Goal: Check status: Check status

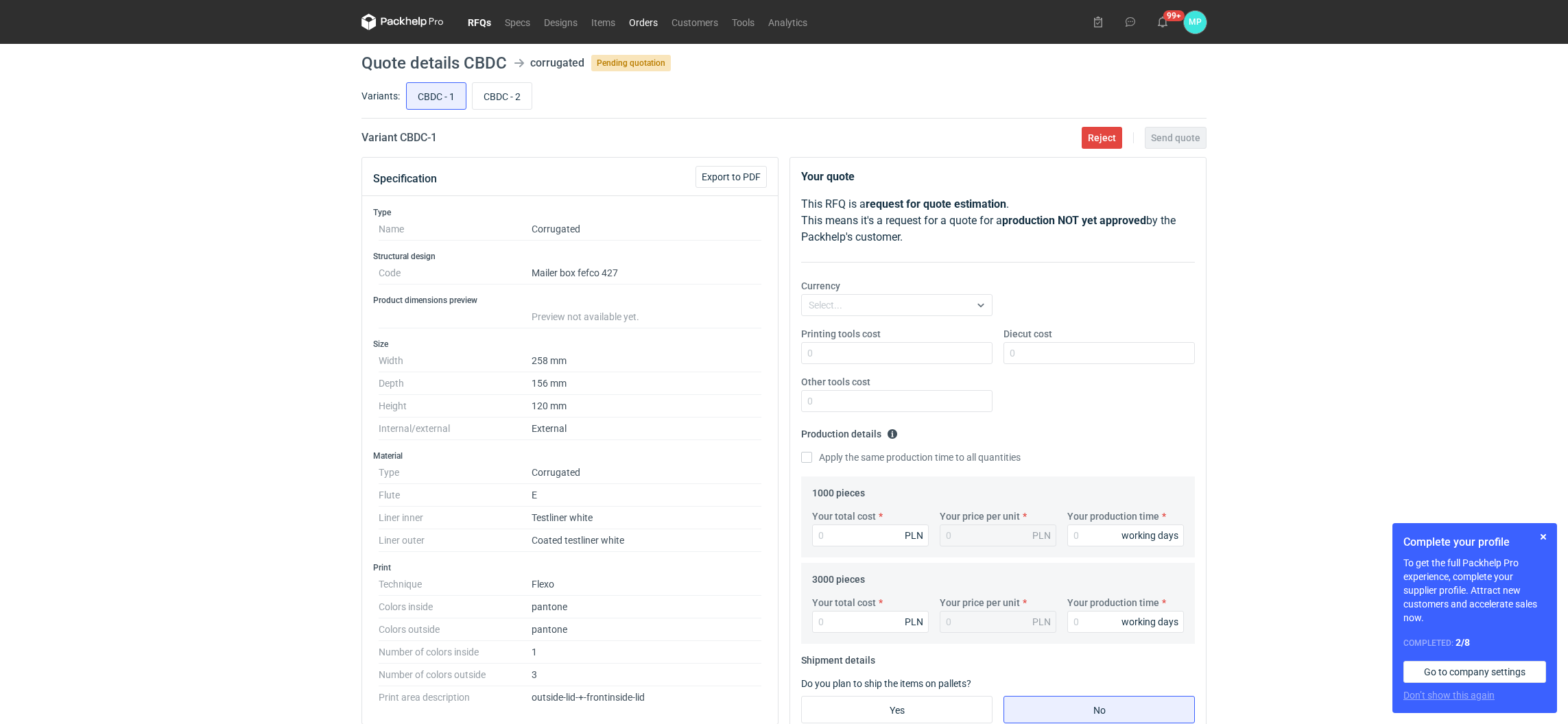
click at [642, 28] on link "Orders" at bounding box center [643, 22] width 43 height 17
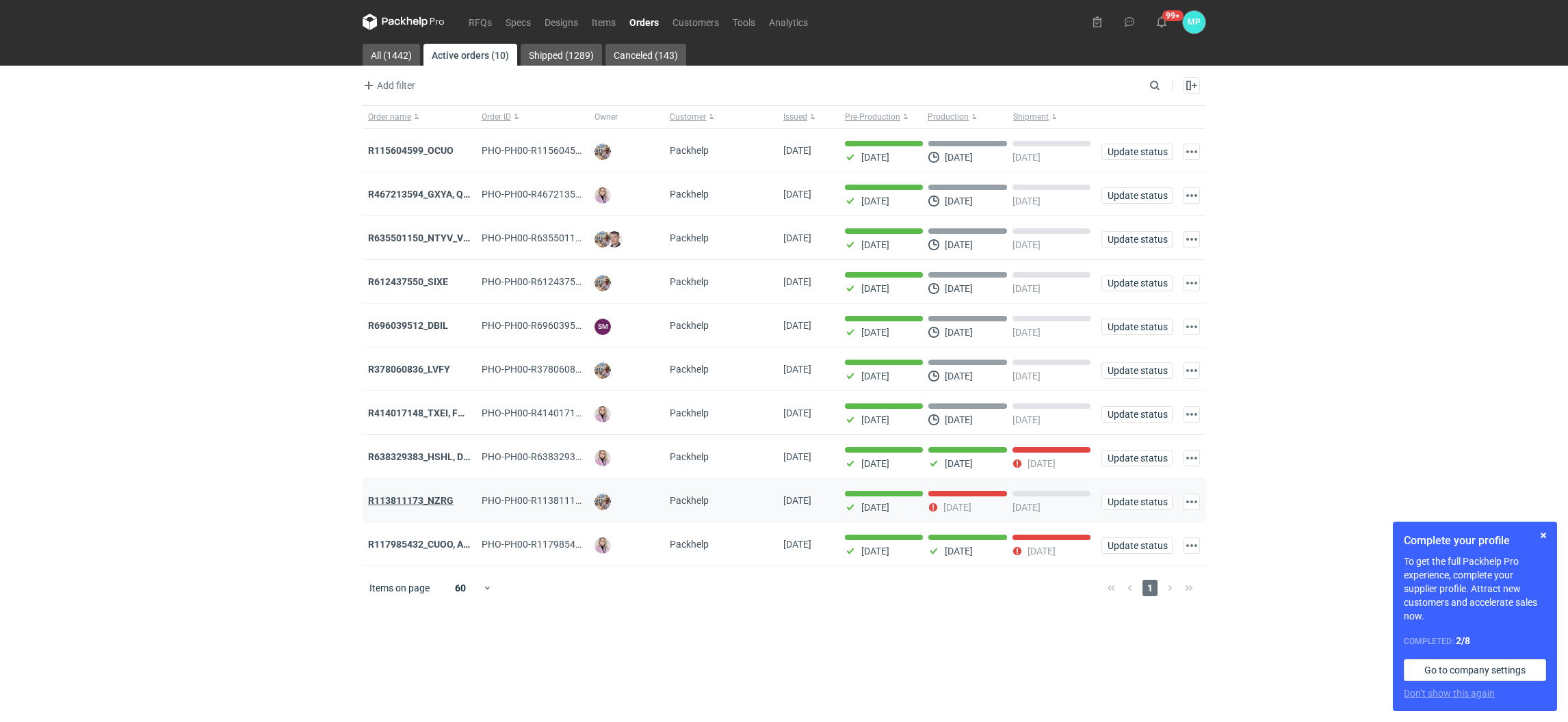
click at [424, 504] on strong "R113811173_NZRG" at bounding box center [411, 500] width 86 height 11
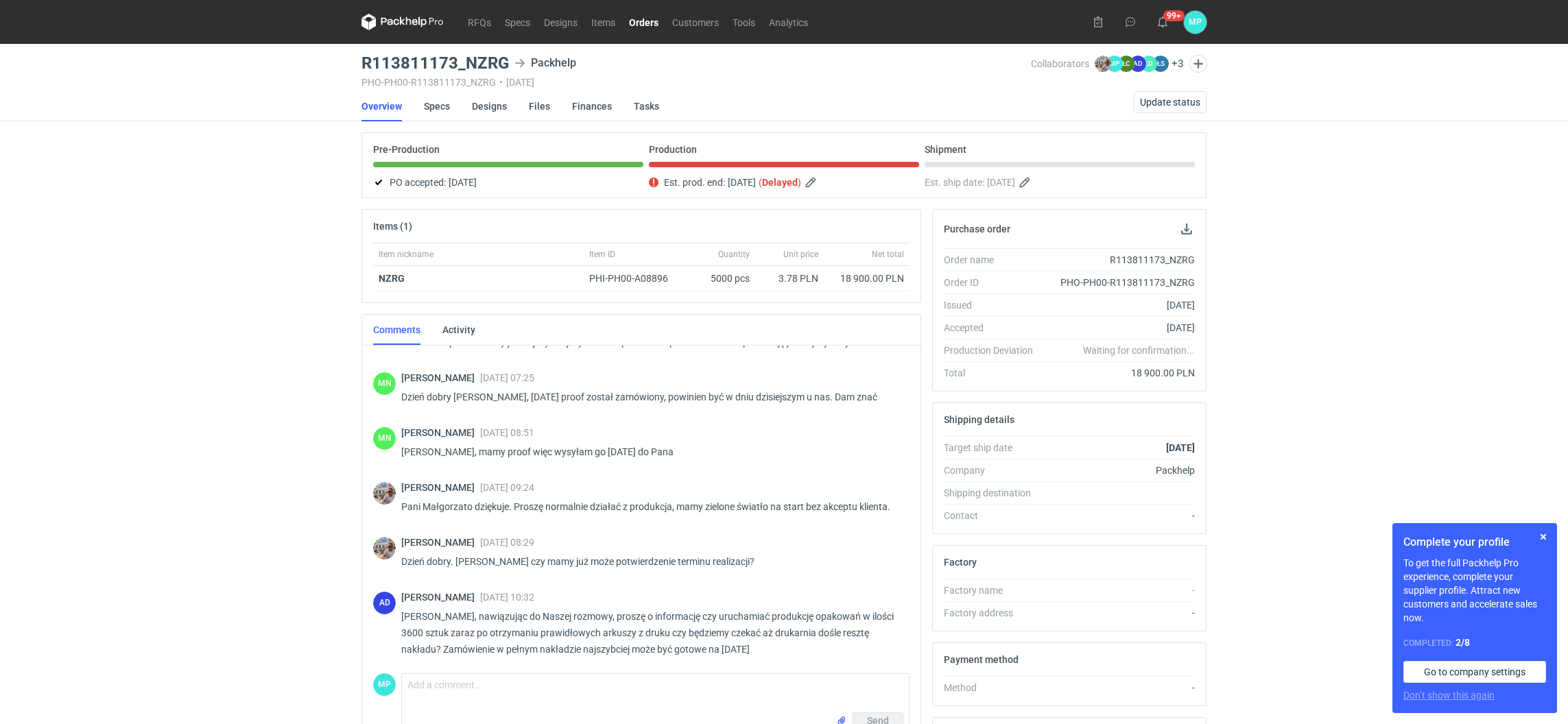
scroll to position [944, 0]
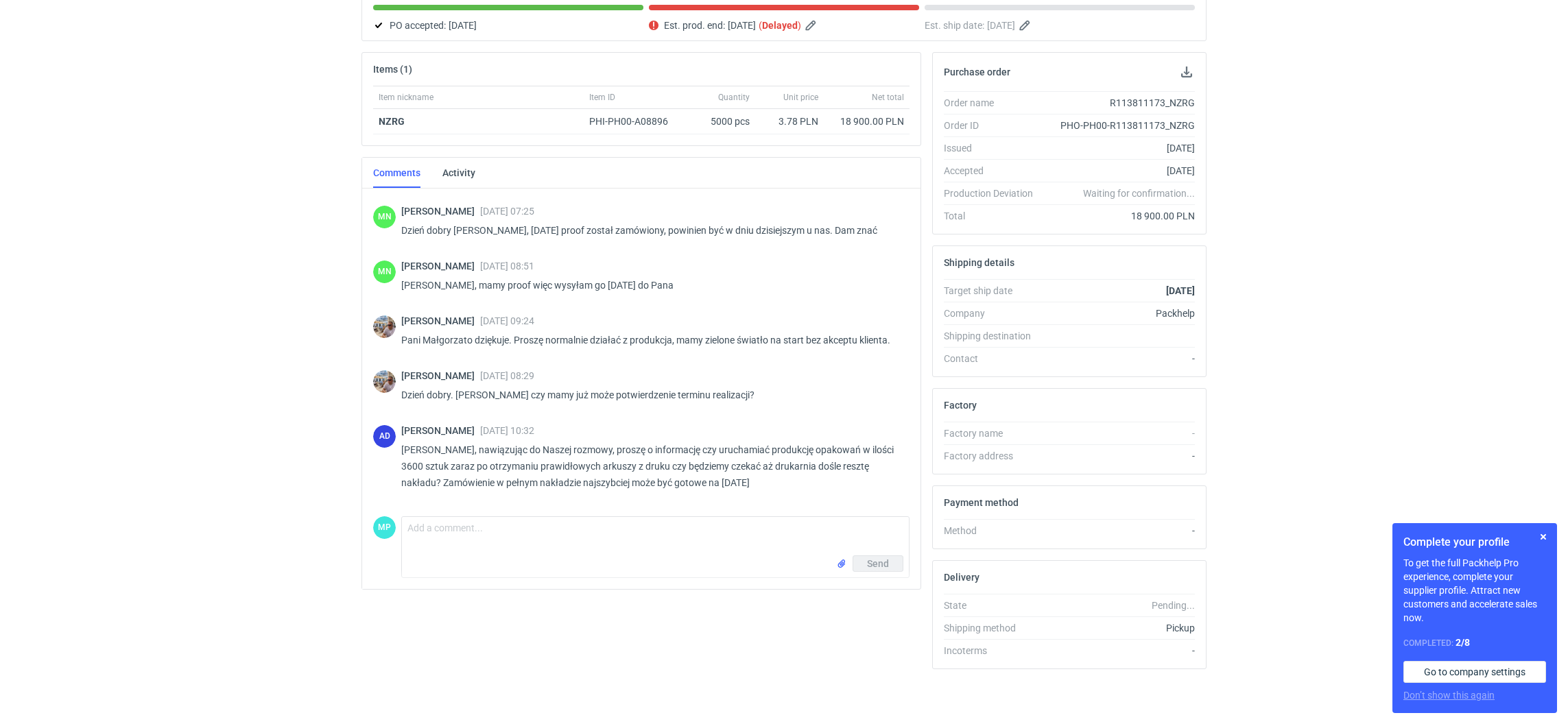
scroll to position [944, 0]
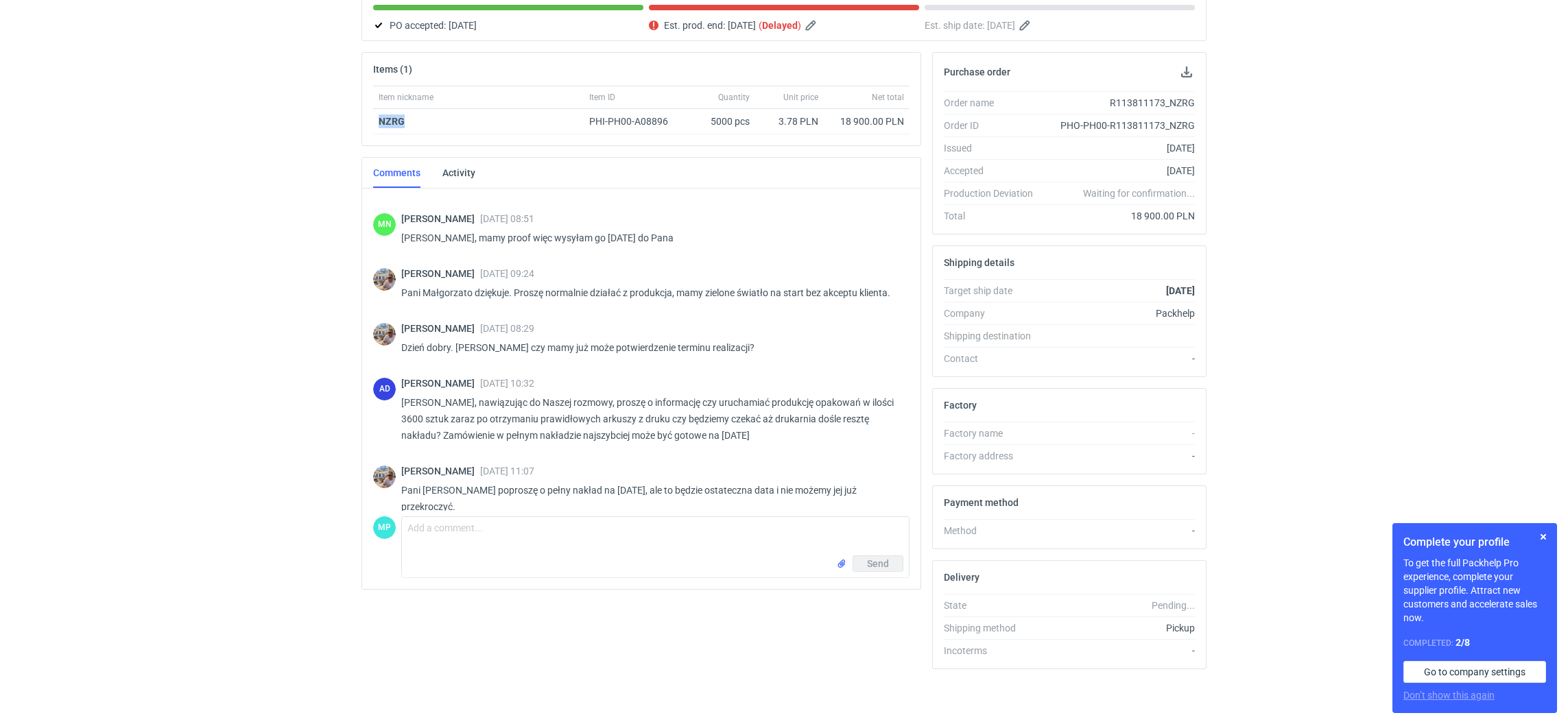
drag, startPoint x: 406, startPoint y: 115, endPoint x: 361, endPoint y: 116, distance: 45.0
click at [362, 116] on div "Item nickname Item ID Quantity Unit price Net total NZRG PHI-PH00-A08896 5000 p…" at bounding box center [641, 116] width 559 height 60
copy strong "NZRG"
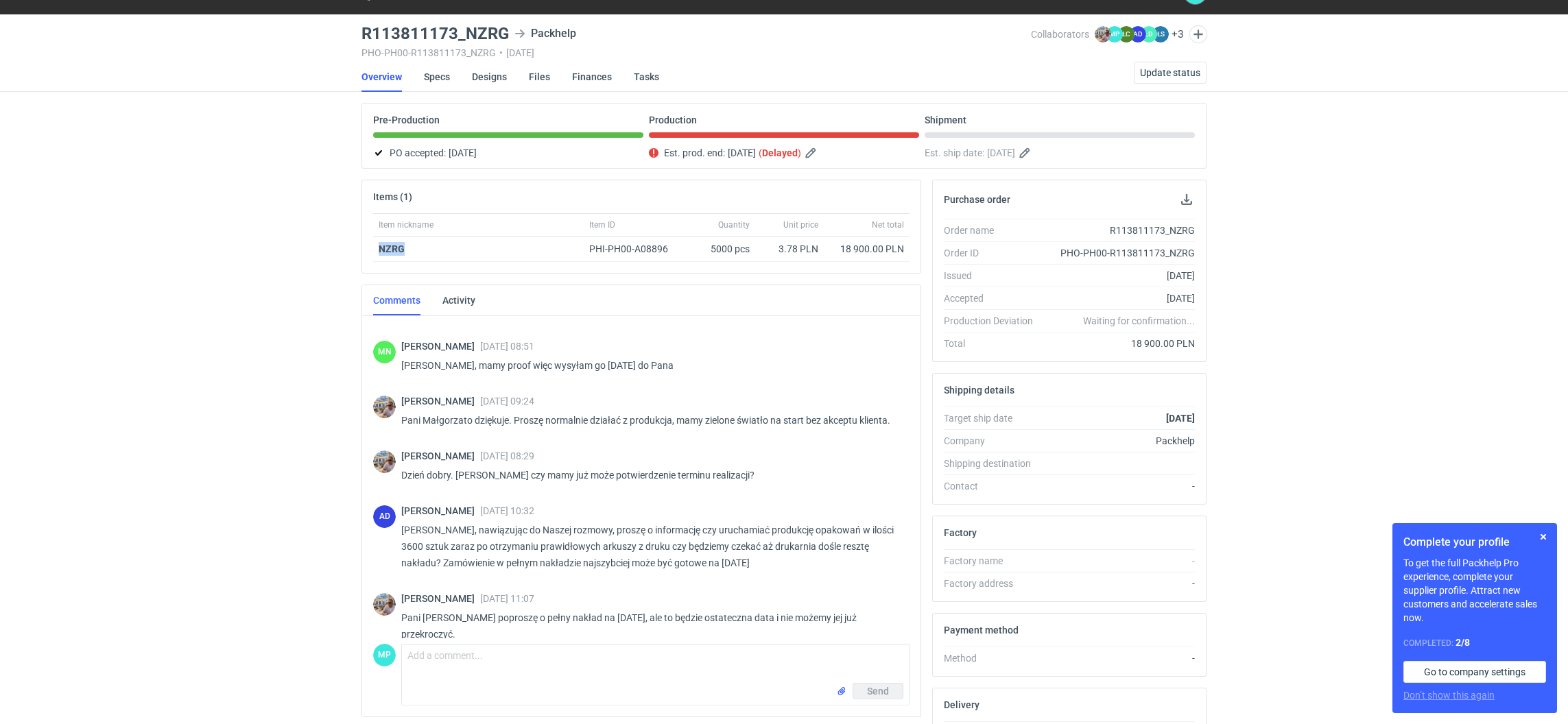
scroll to position [0, 0]
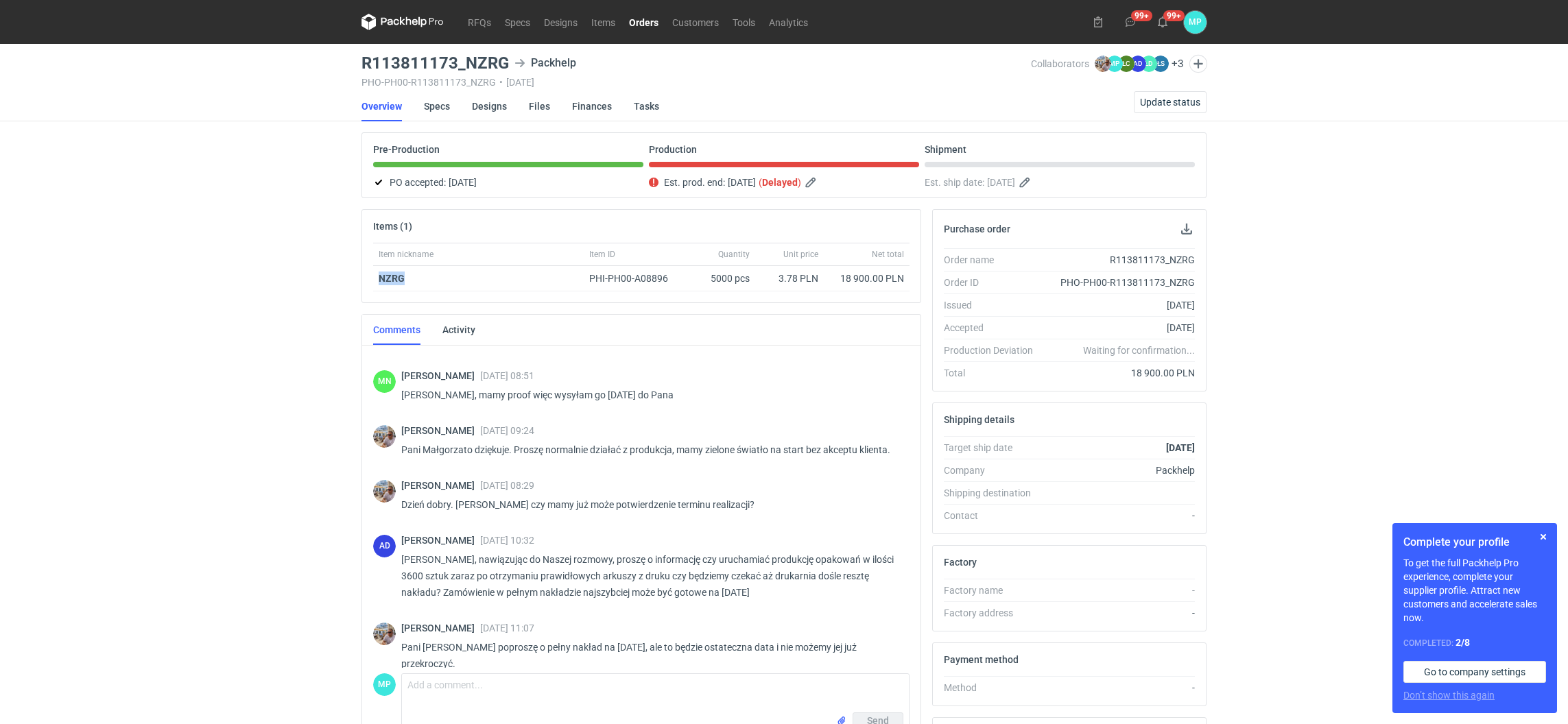
click at [639, 18] on link "Orders" at bounding box center [644, 22] width 43 height 17
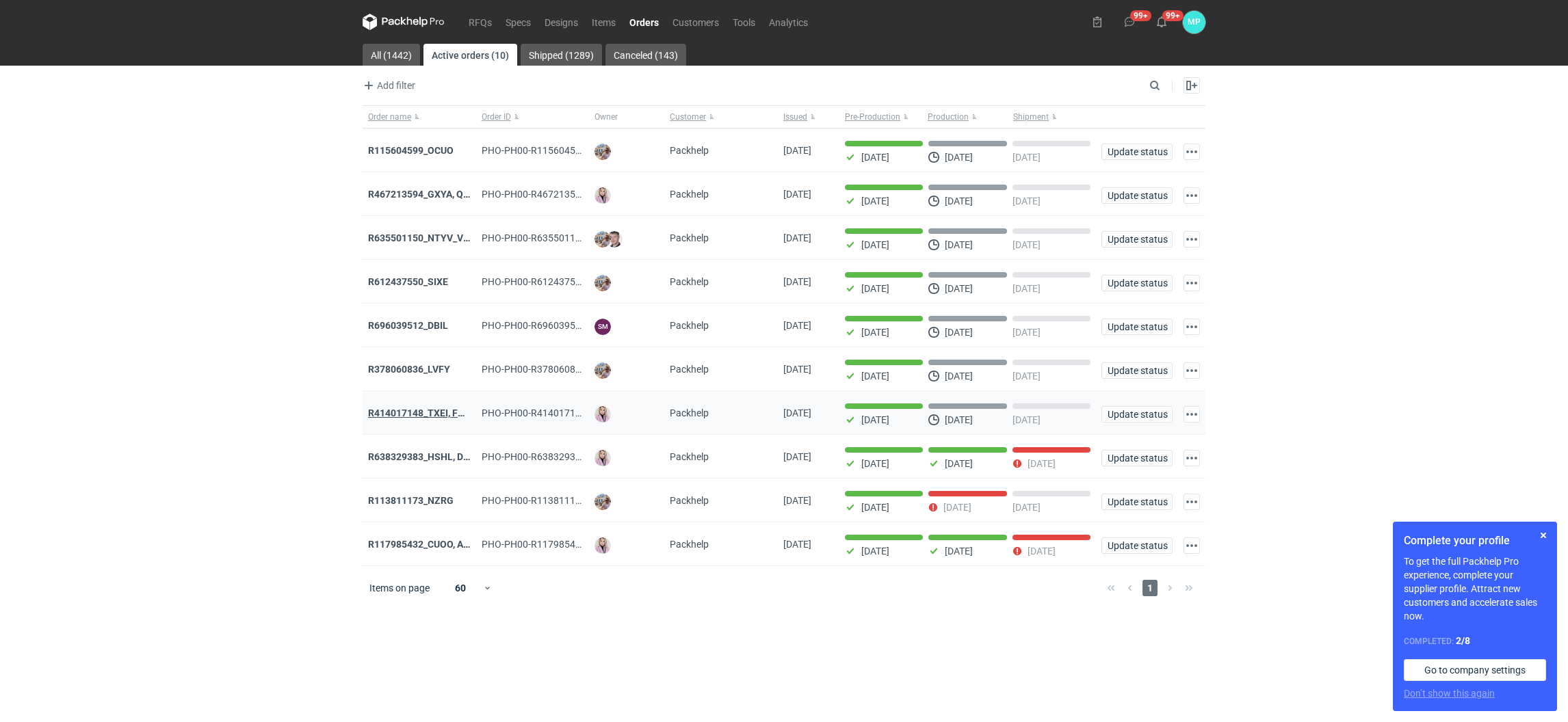
click at [432, 416] on strong "R414017148_TXEI, FODU, EARC" at bounding box center [437, 413] width 137 height 11
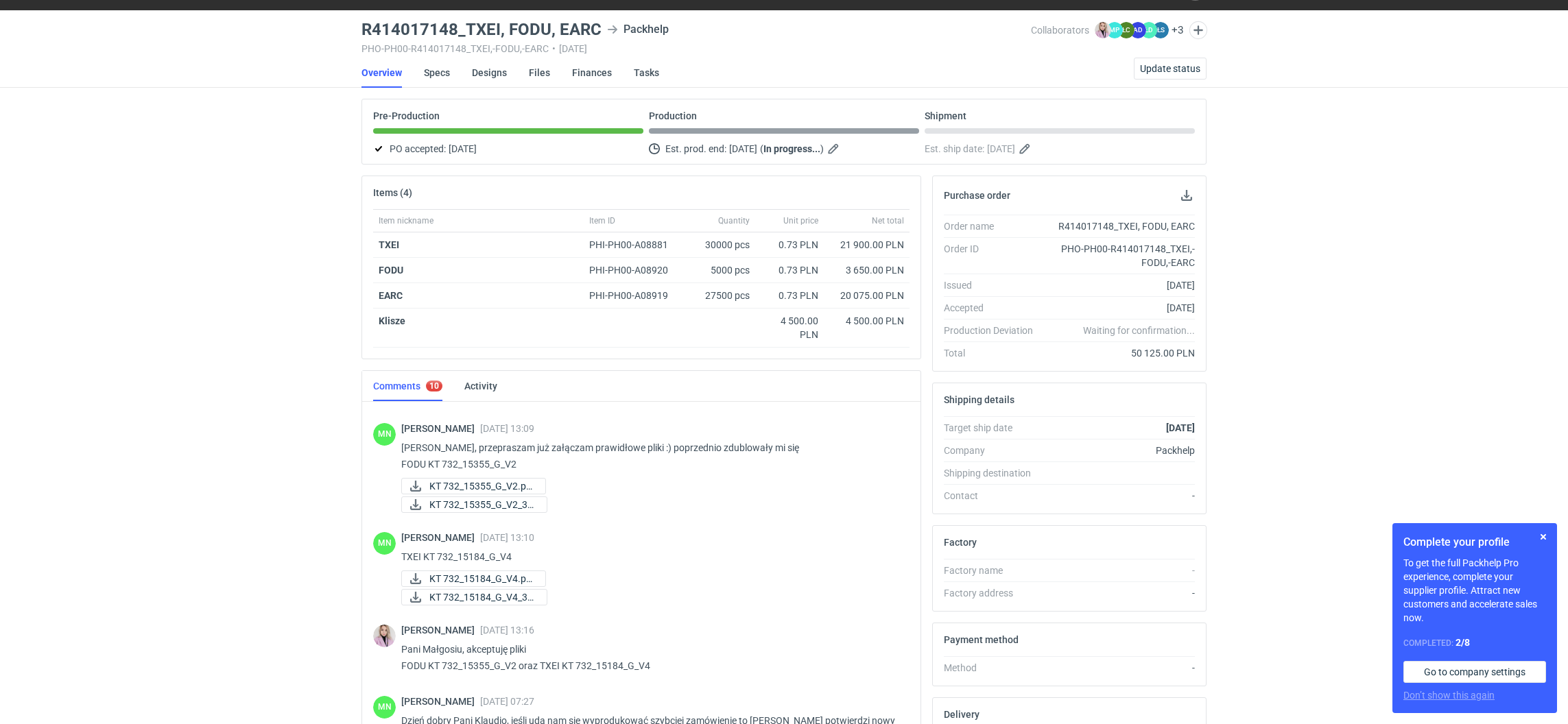
scroll to position [805, 0]
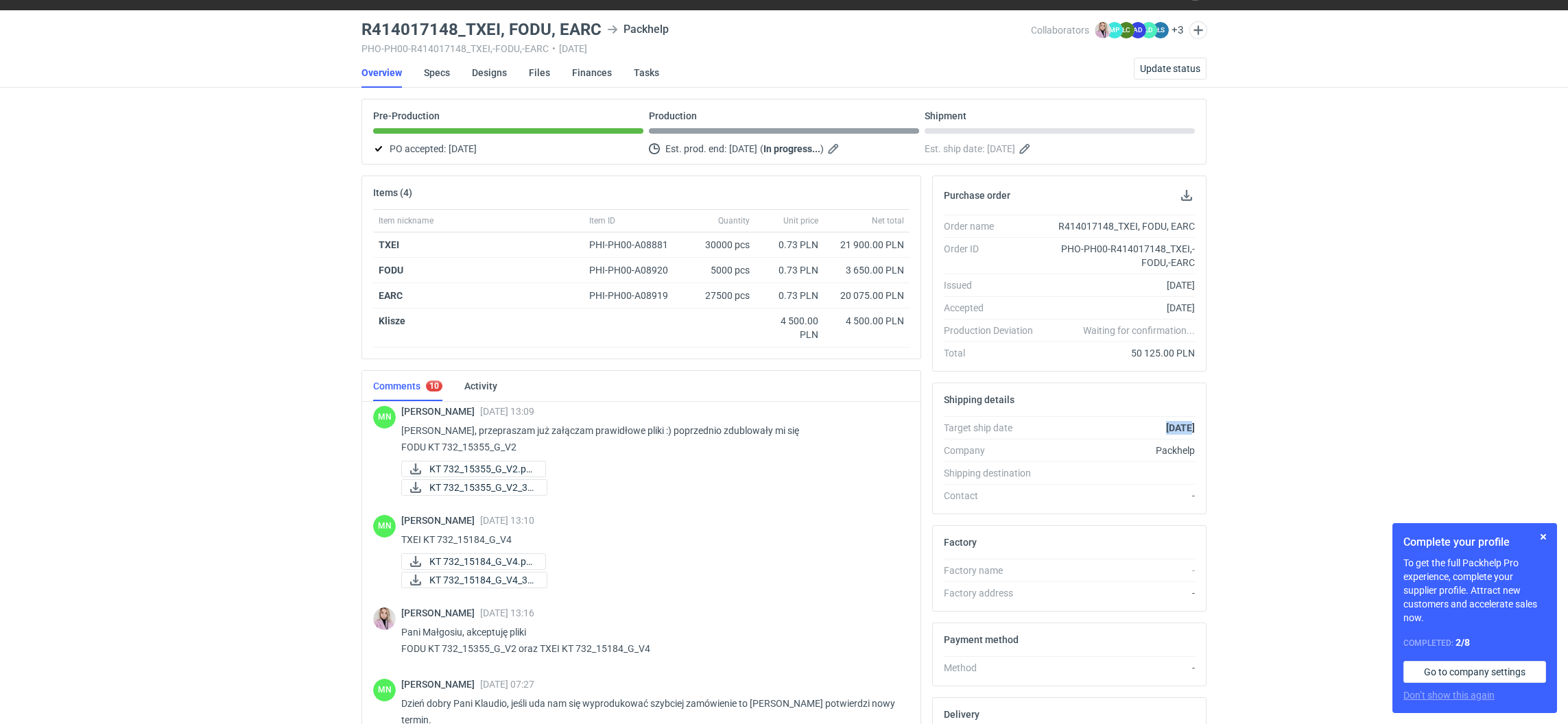
drag, startPoint x: 1142, startPoint y: 426, endPoint x: 1169, endPoint y: 426, distance: 27.0
click at [1169, 426] on strong "[DATE]" at bounding box center [1181, 428] width 29 height 11
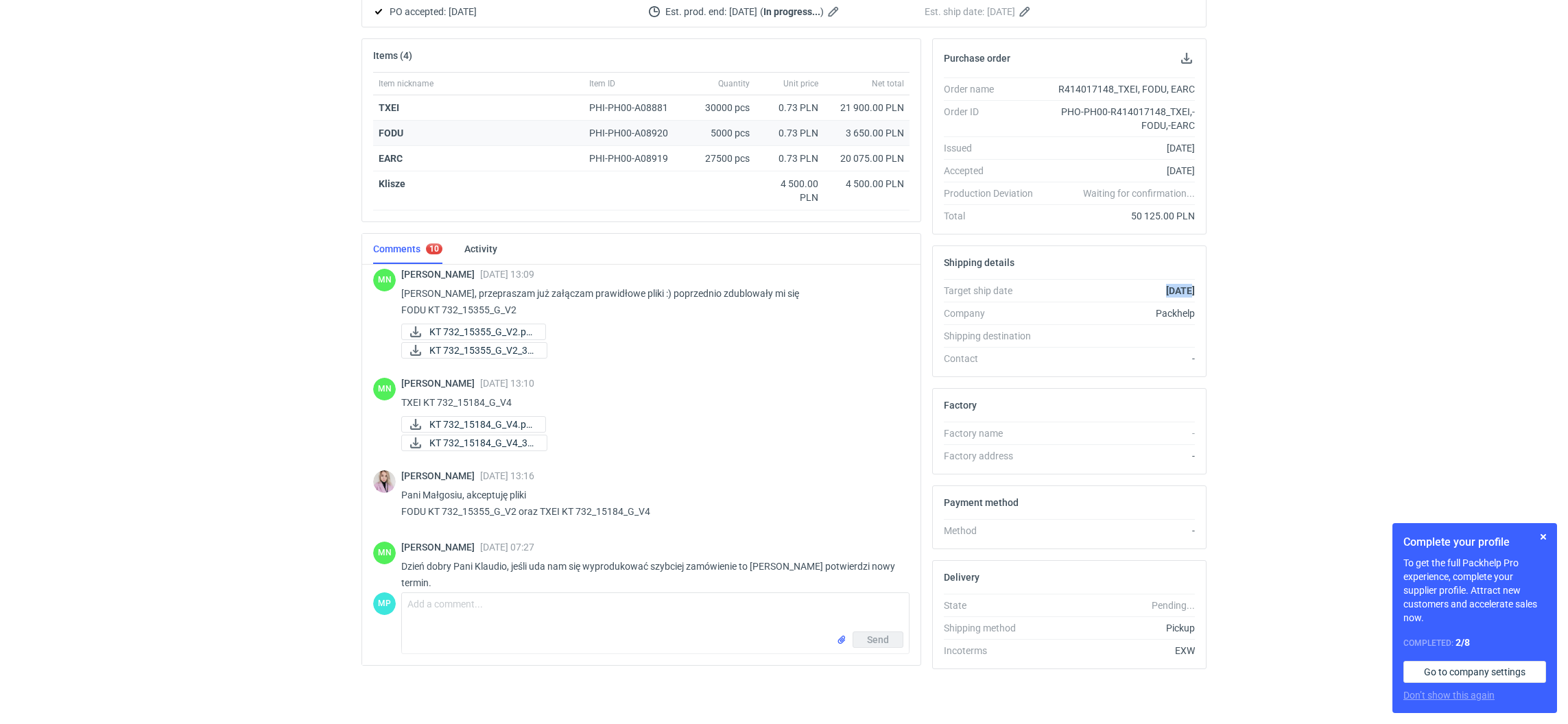
scroll to position [173, 0]
drag, startPoint x: 400, startPoint y: 563, endPoint x: 895, endPoint y: 557, distance: 495.0
click at [895, 557] on div "MN [PERSON_NAME] [DATE] 07:27 Dzień dobry Pani Klaudio, jeśli uda nam się wypro…" at bounding box center [641, 569] width 536 height 72
click at [579, 594] on textarea "Comment message" at bounding box center [655, 612] width 507 height 38
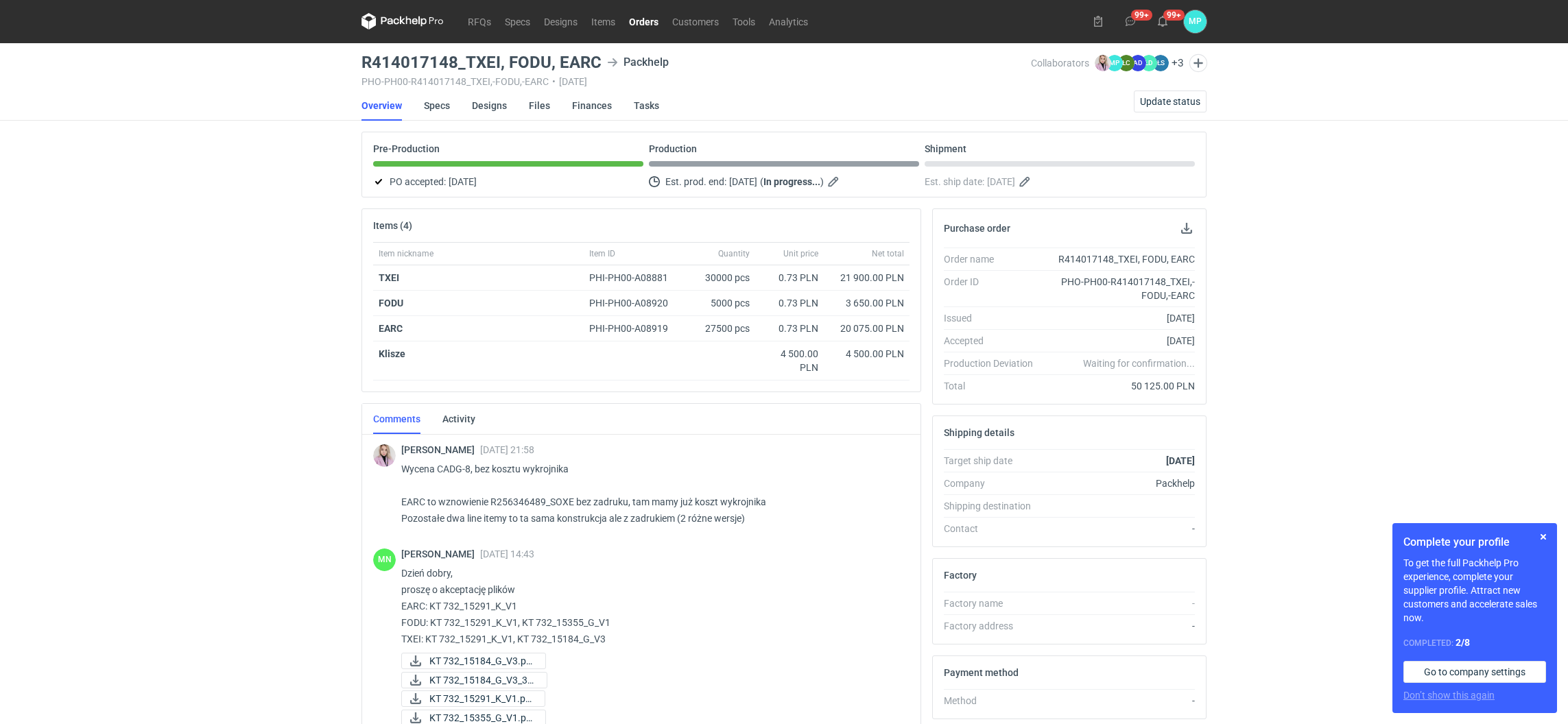
scroll to position [0, 0]
drag, startPoint x: 1140, startPoint y: 462, endPoint x: 1194, endPoint y: 460, distance: 54.0
click at [1194, 460] on div "[DATE]" at bounding box center [1119, 461] width 151 height 14
click at [645, 14] on link "Orders" at bounding box center [644, 22] width 43 height 17
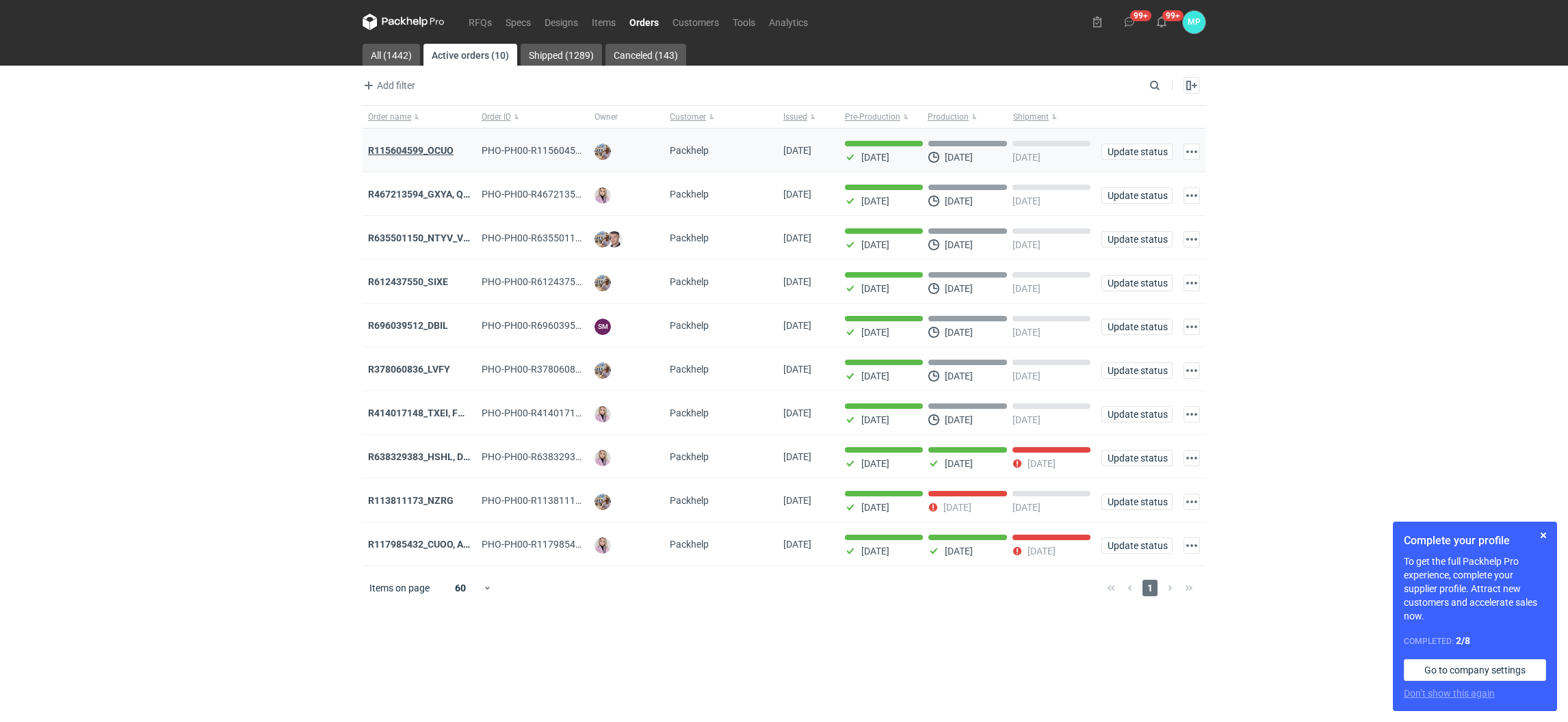
click at [421, 153] on strong "R115604599_OCUO" at bounding box center [411, 150] width 86 height 11
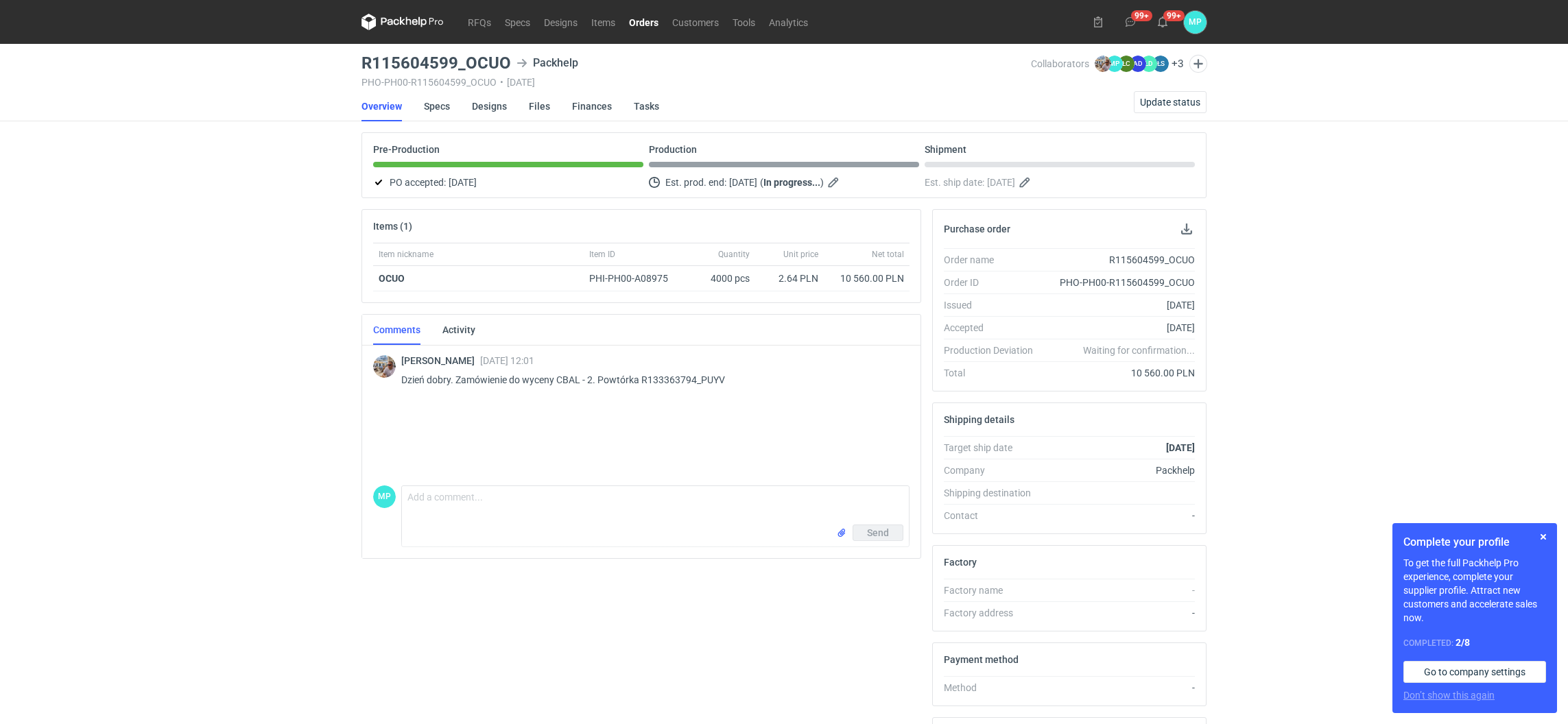
click at [639, 11] on nav "RFQs Specs Designs Items Orders Customers Tools Analytics" at bounding box center [587, 22] width 453 height 44
click at [640, 26] on link "Orders" at bounding box center [644, 22] width 43 height 17
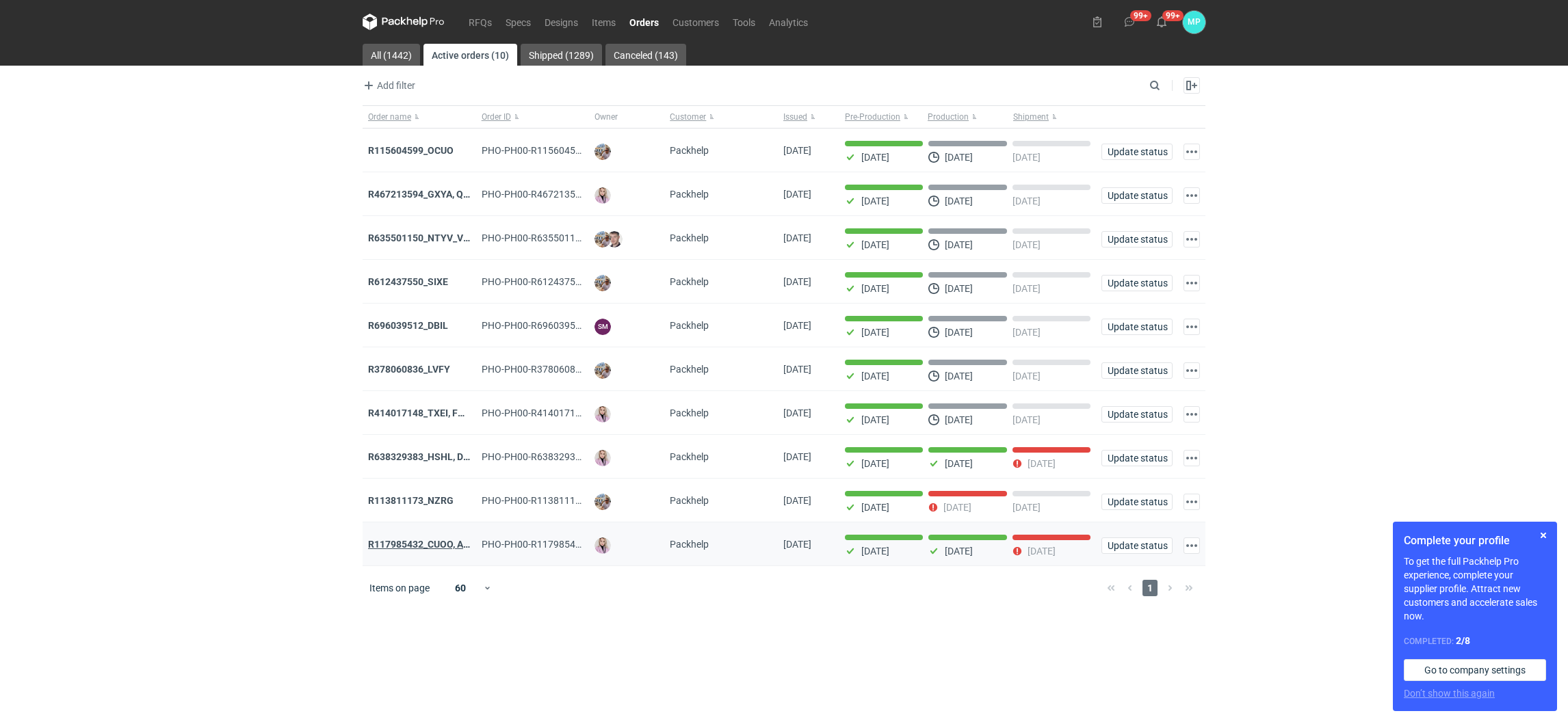
click at [422, 548] on strong "R117985432_CUOO, AZGB, OQAV" at bounding box center [440, 544] width 143 height 11
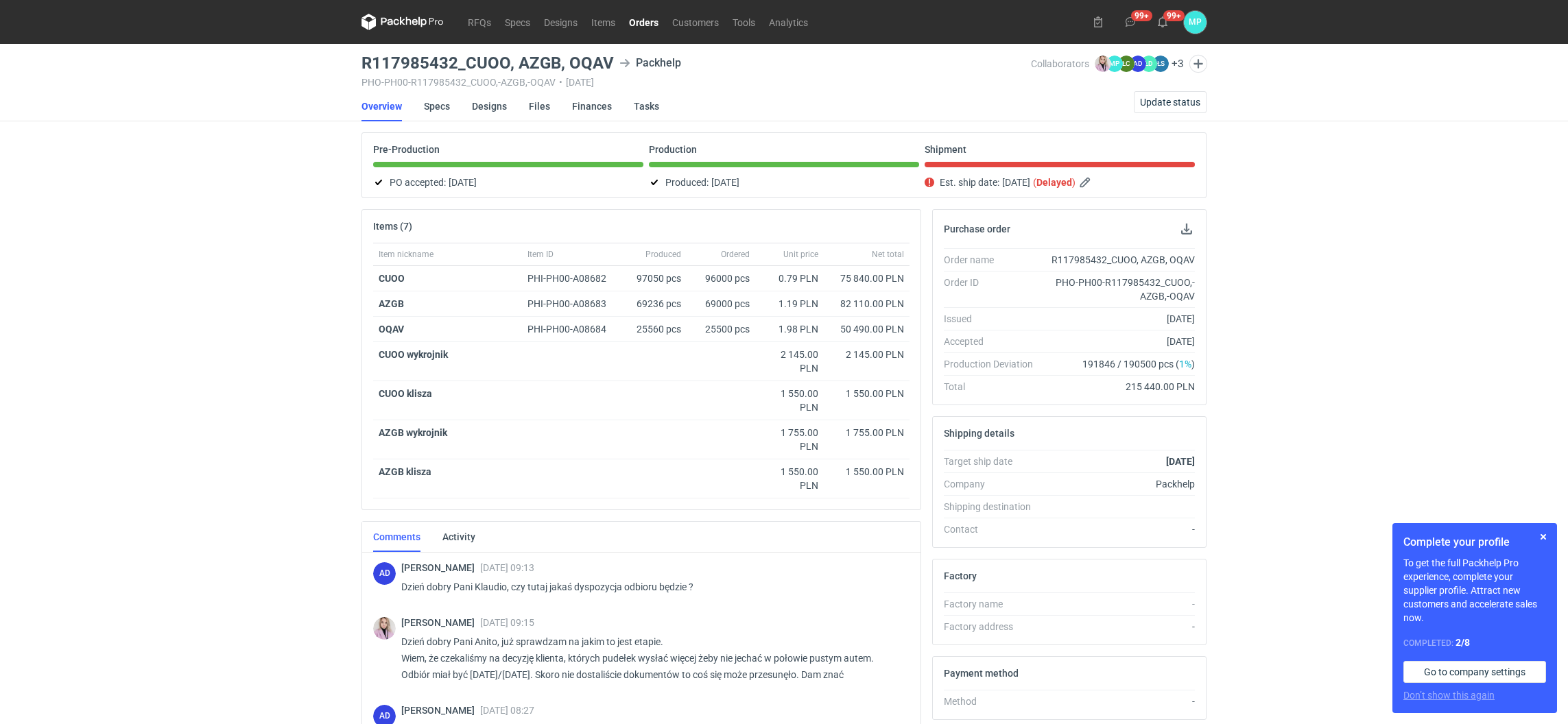
click at [639, 20] on link "Orders" at bounding box center [644, 22] width 43 height 17
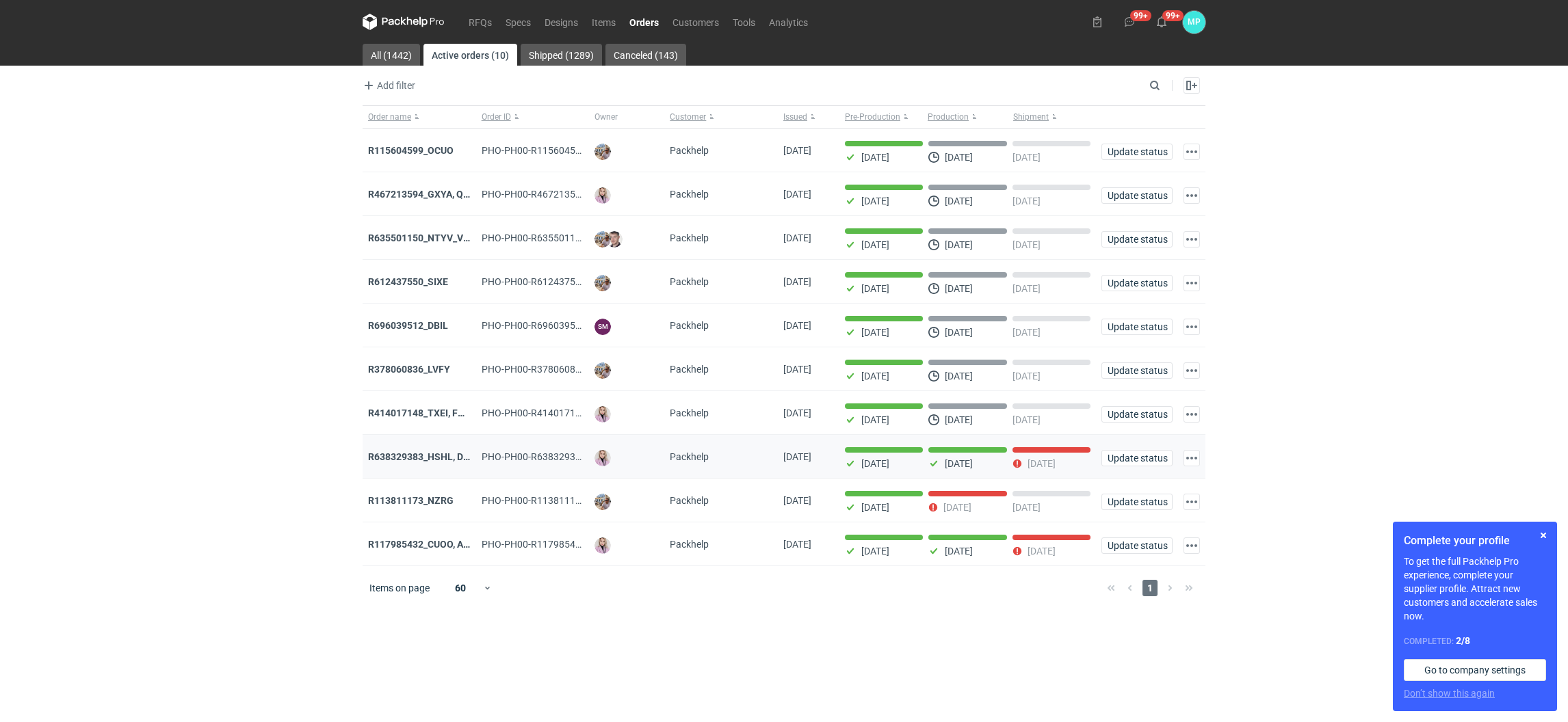
click at [396, 454] on div "R638329383_HSHL, DETO" at bounding box center [419, 457] width 102 height 14
click at [397, 462] on strong "R638329383_HSHL, DETO" at bounding box center [425, 456] width 114 height 11
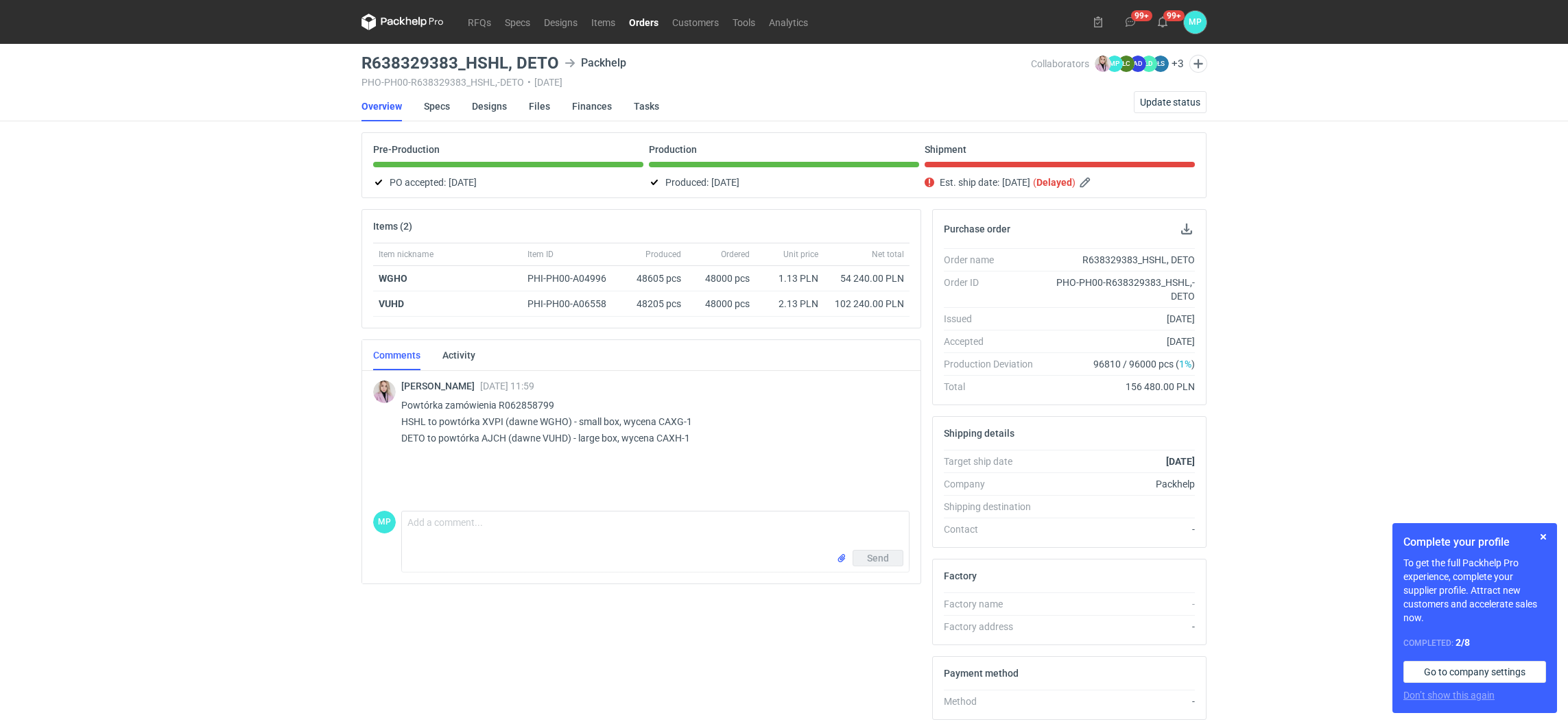
click at [647, 22] on link "Orders" at bounding box center [644, 22] width 43 height 17
